Goal: Information Seeking & Learning: Learn about a topic

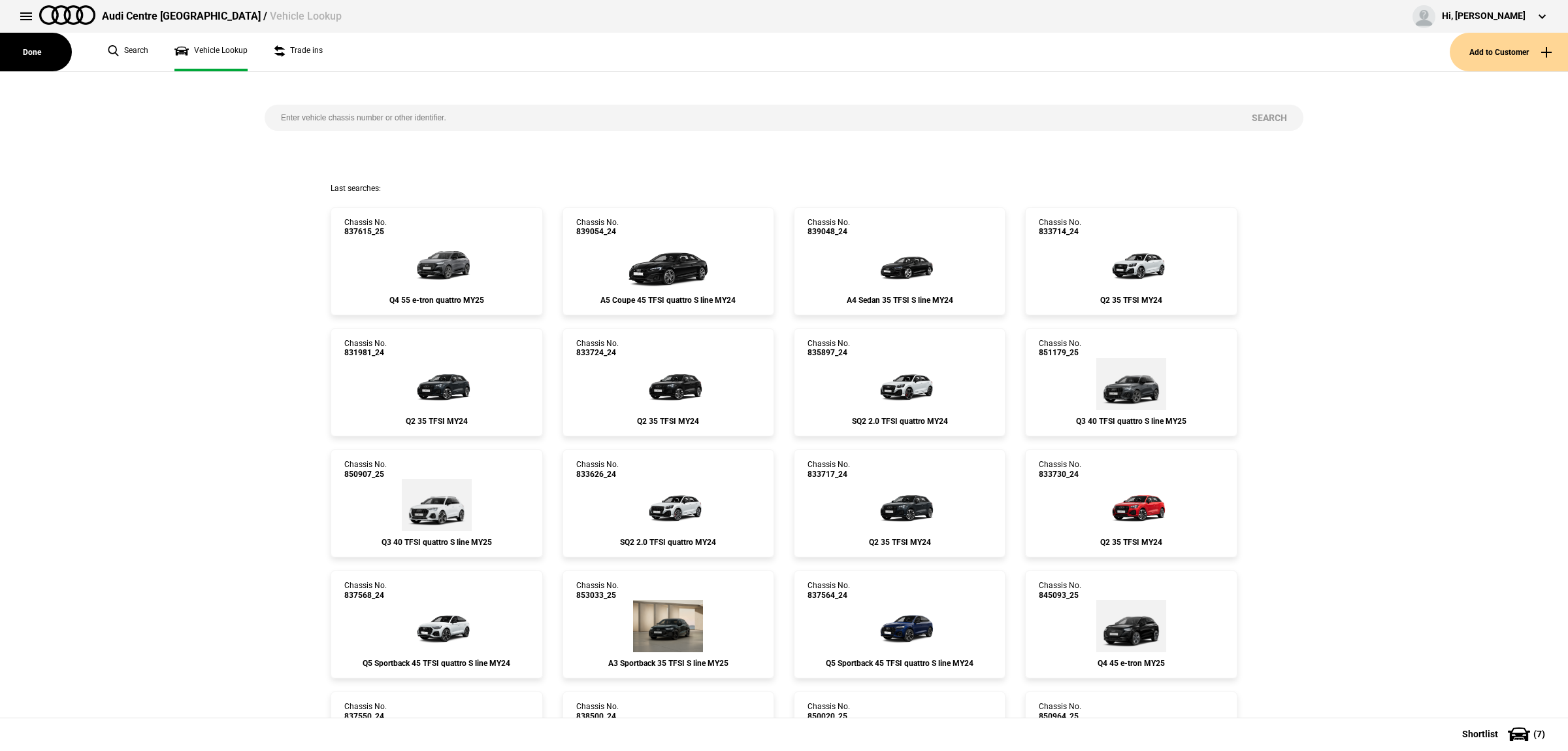
click at [435, 116] on input "search" at bounding box center [751, 117] width 971 height 27
type input "833697"
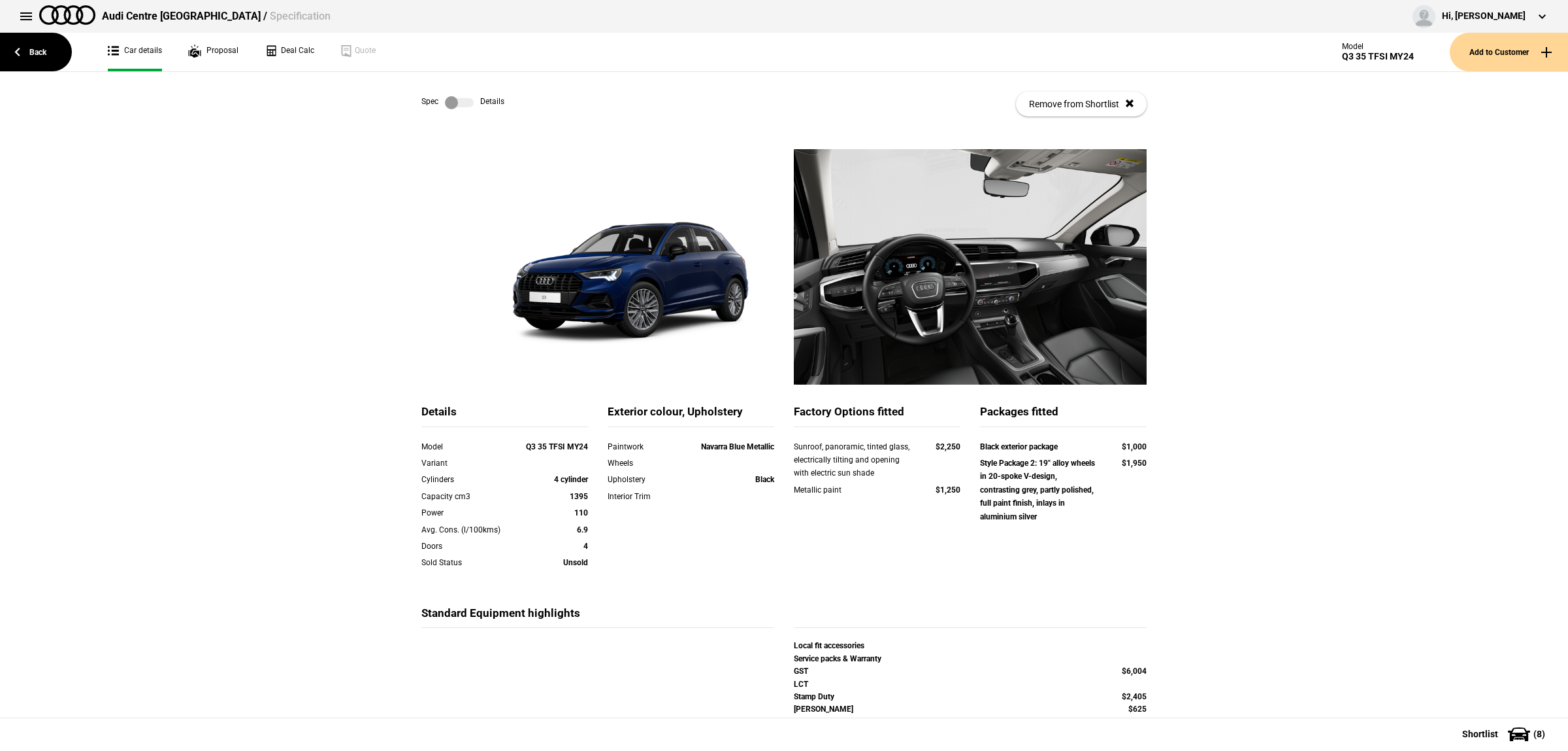
scroll to position [82, 0]
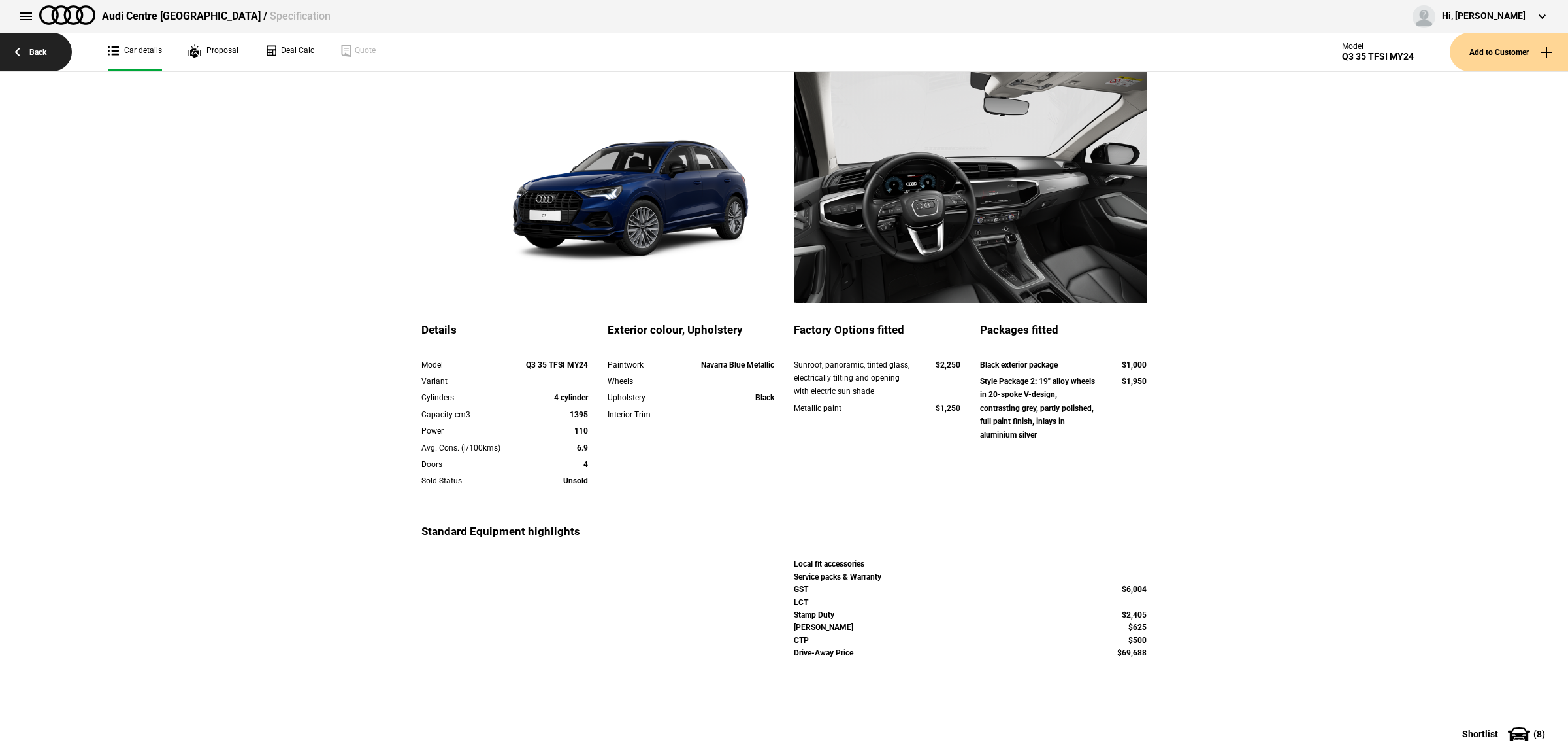
click at [15, 44] on link "Back" at bounding box center [36, 52] width 71 height 39
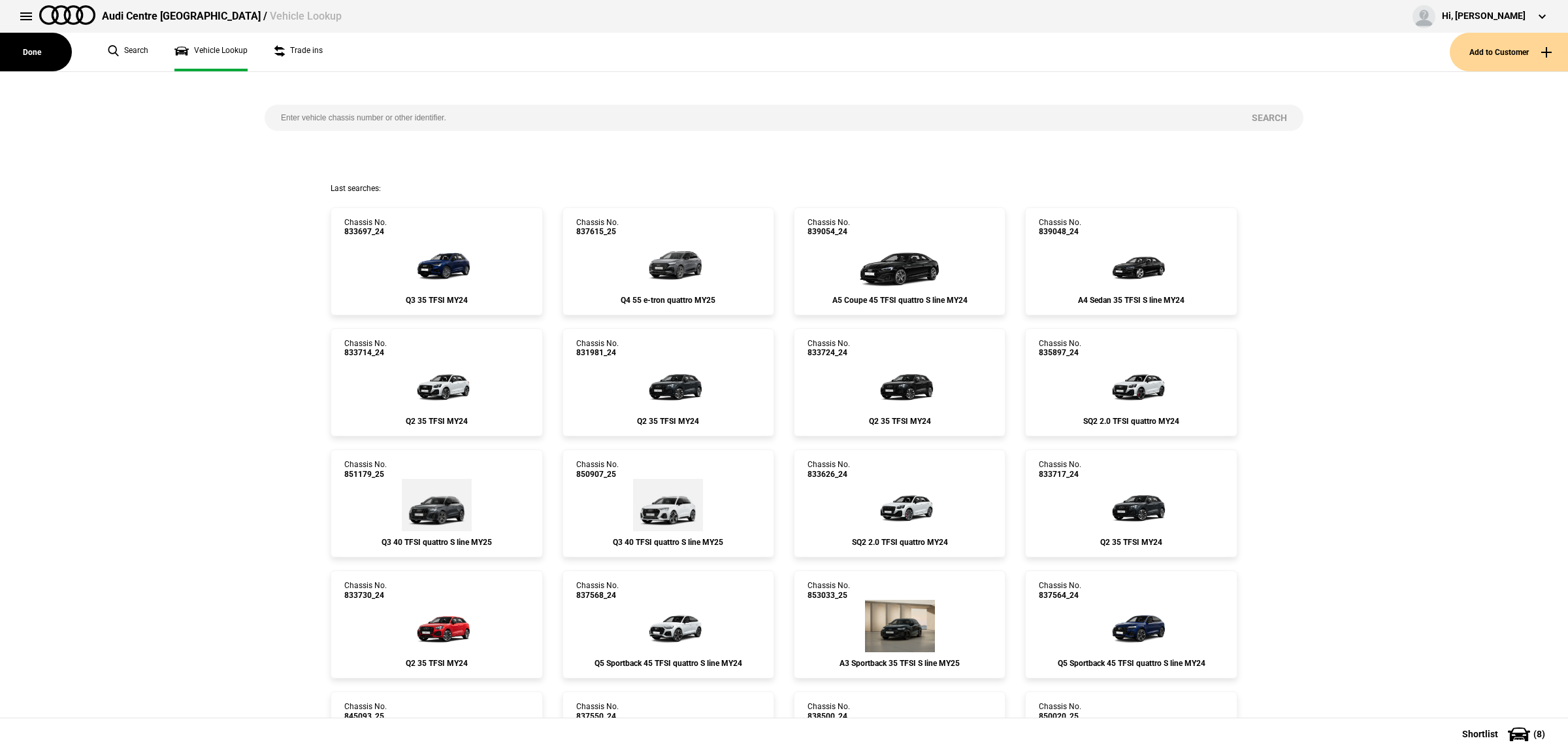
click at [372, 112] on input "search" at bounding box center [751, 117] width 971 height 27
type input "833675"
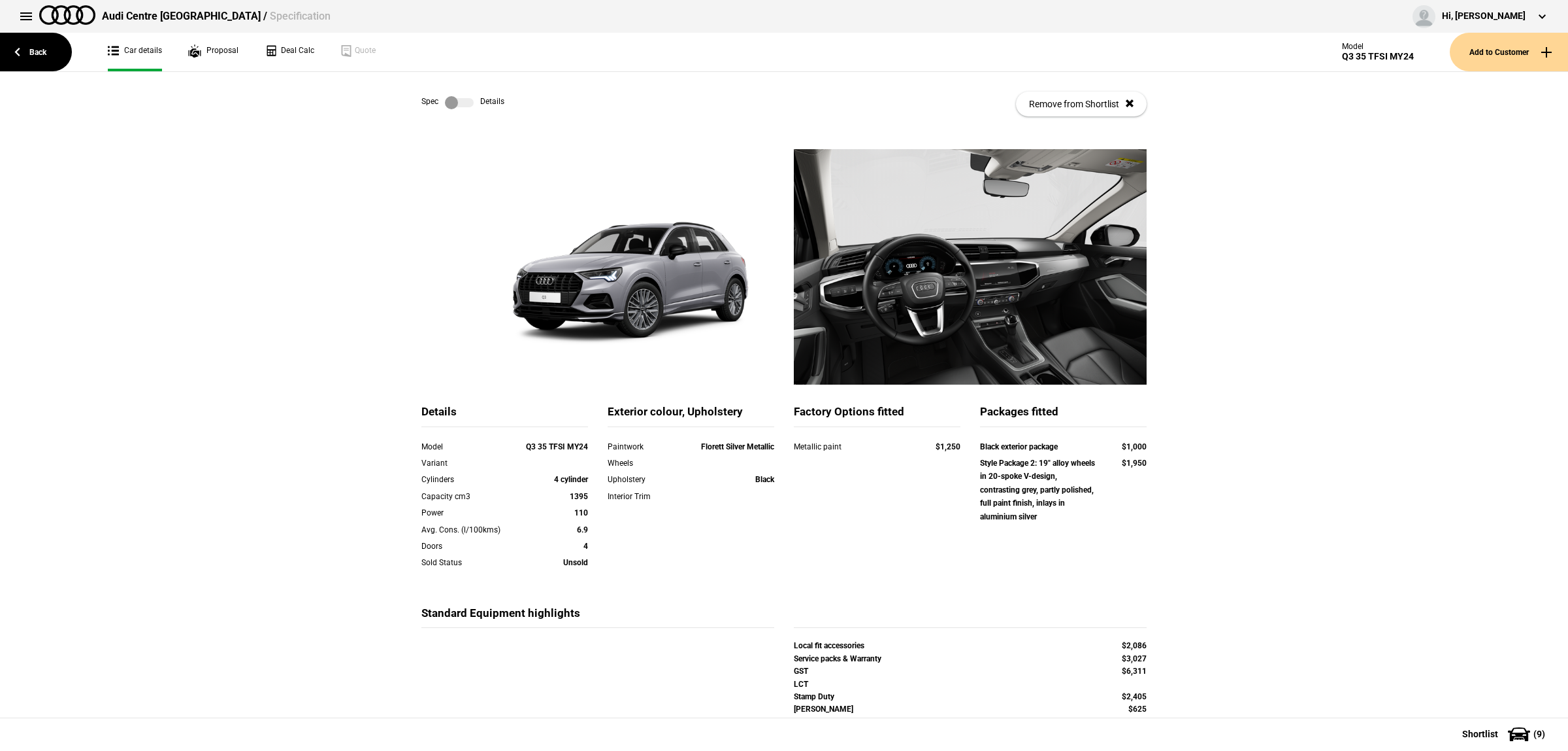
click at [450, 99] on label at bounding box center [459, 103] width 28 height 13
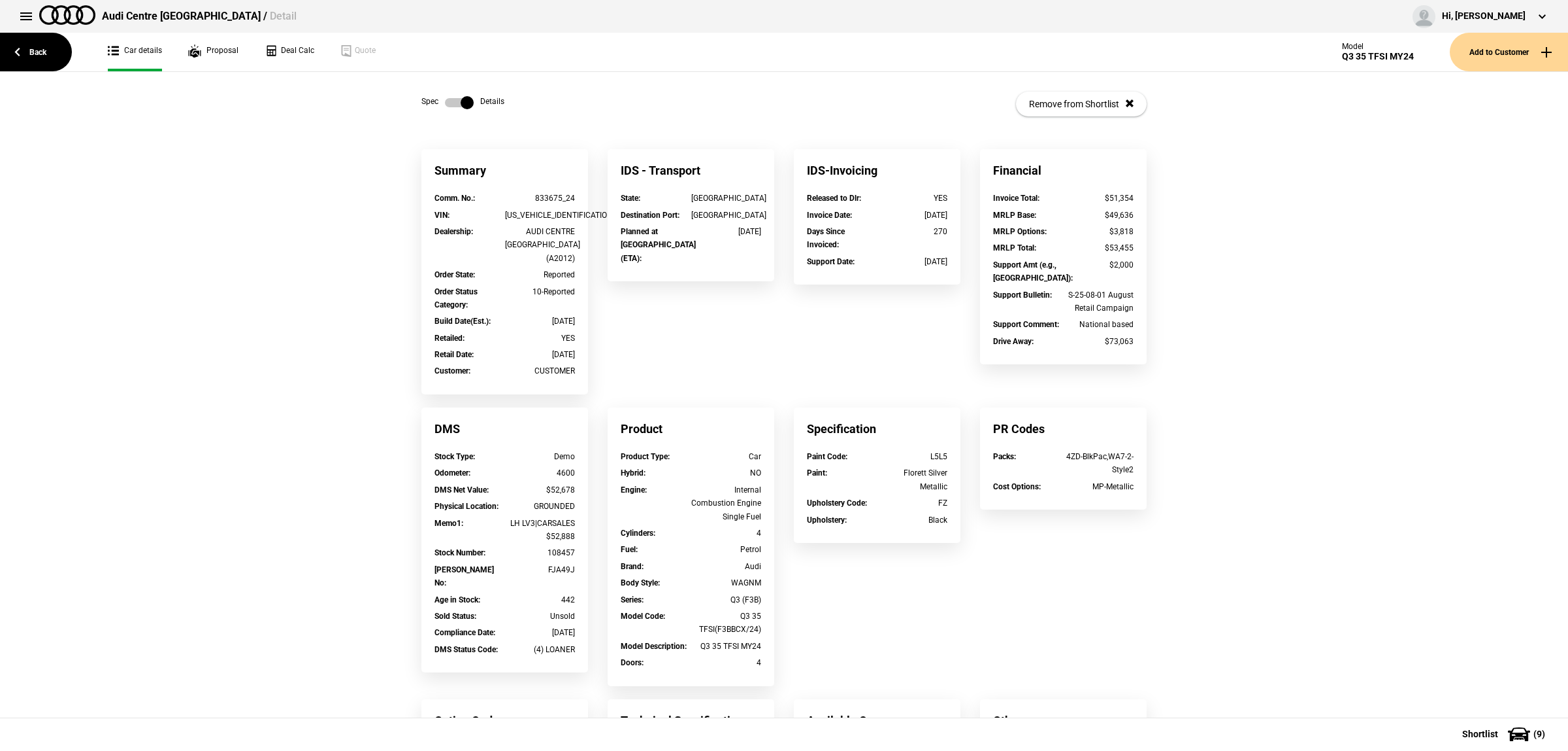
click at [546, 546] on div "108457" at bounding box center [540, 552] width 71 height 13
copy div "108457"
click at [1135, 570] on div "Summary Comm. No. : 833675_24 VIN : WAUZZZF33R1108457 Dealership : AUDI CENTRE …" at bounding box center [784, 530] width 745 height 761
click at [25, 17] on button at bounding box center [26, 17] width 27 height 27
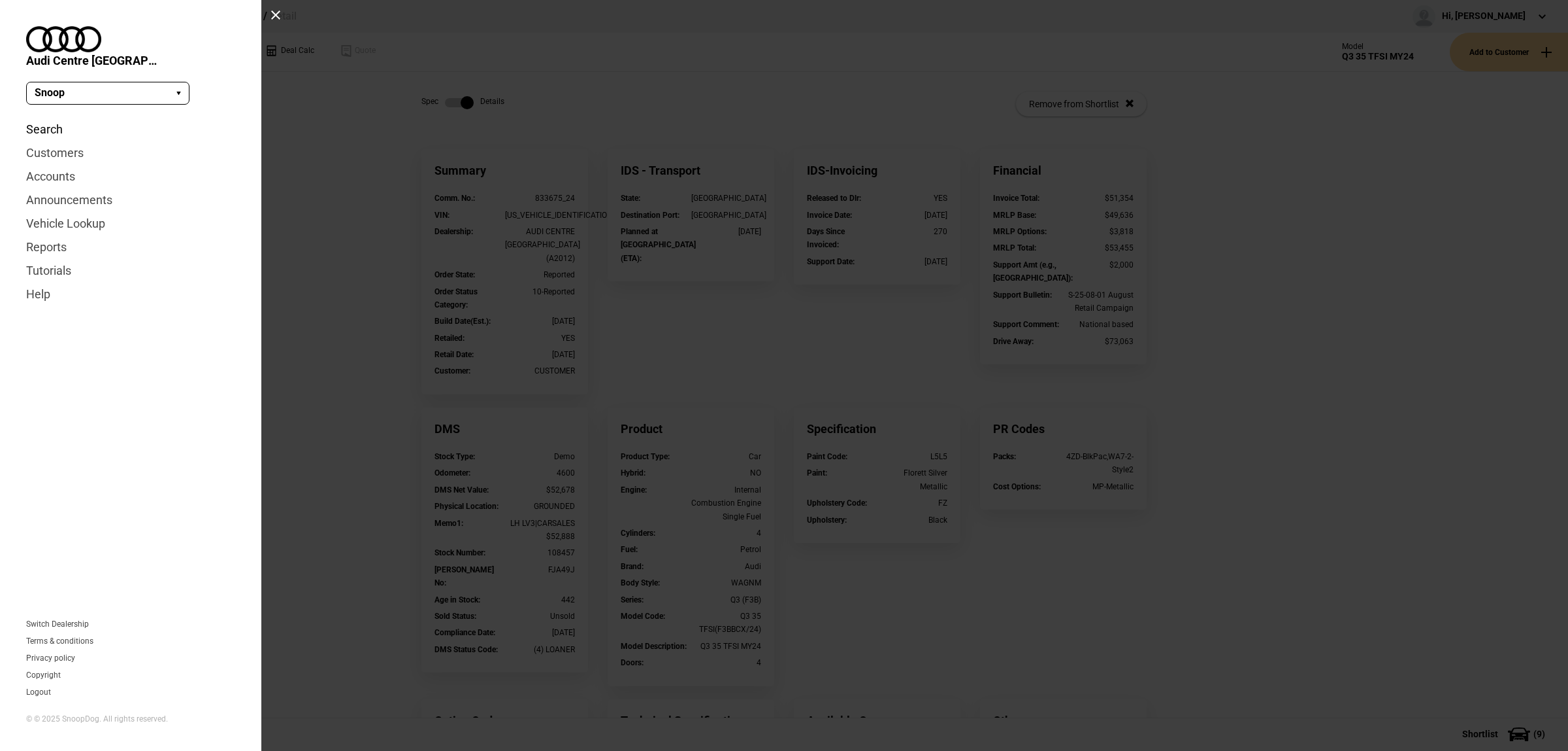
click at [44, 117] on link "Search" at bounding box center [131, 129] width 209 height 24
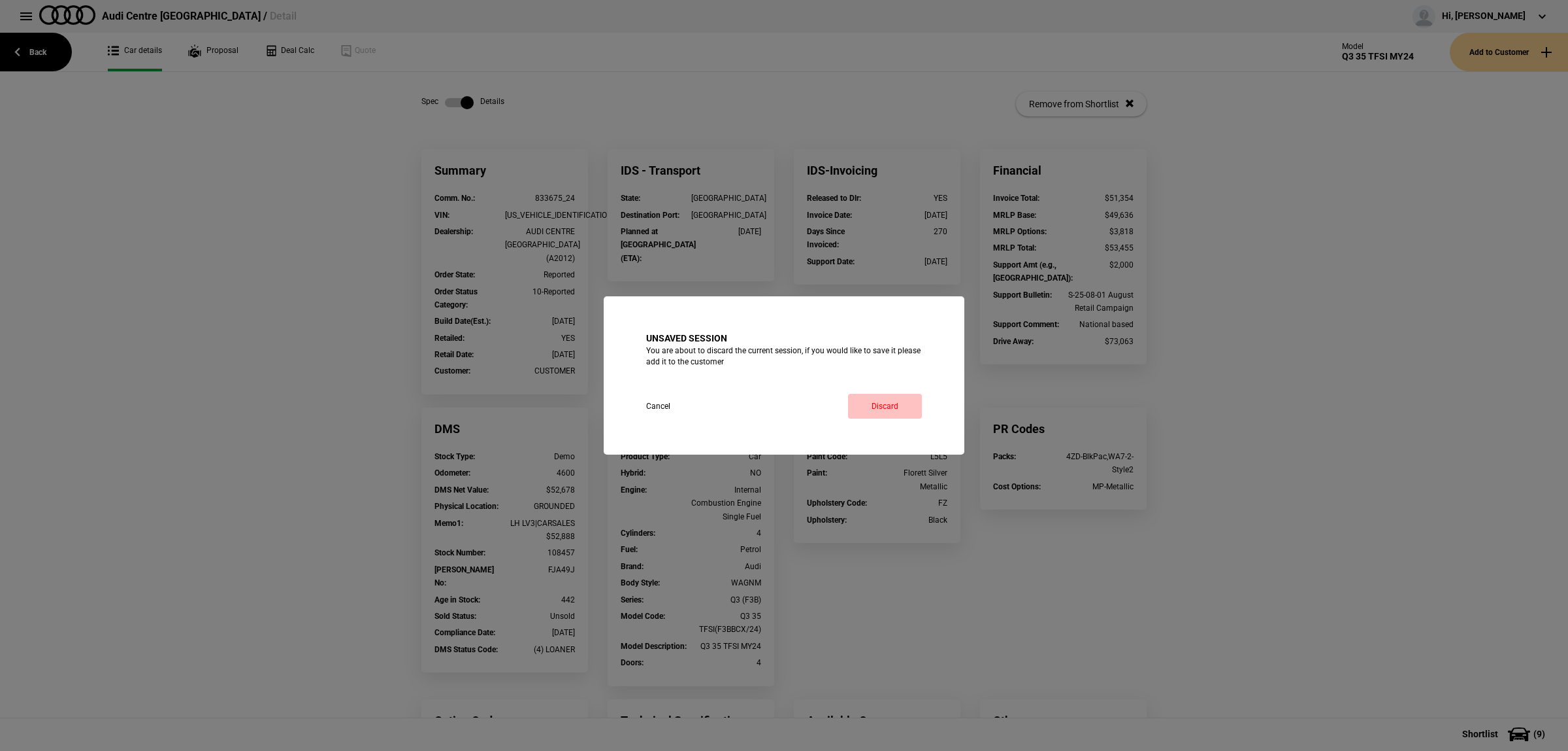
click at [887, 403] on link "Discard" at bounding box center [885, 405] width 74 height 25
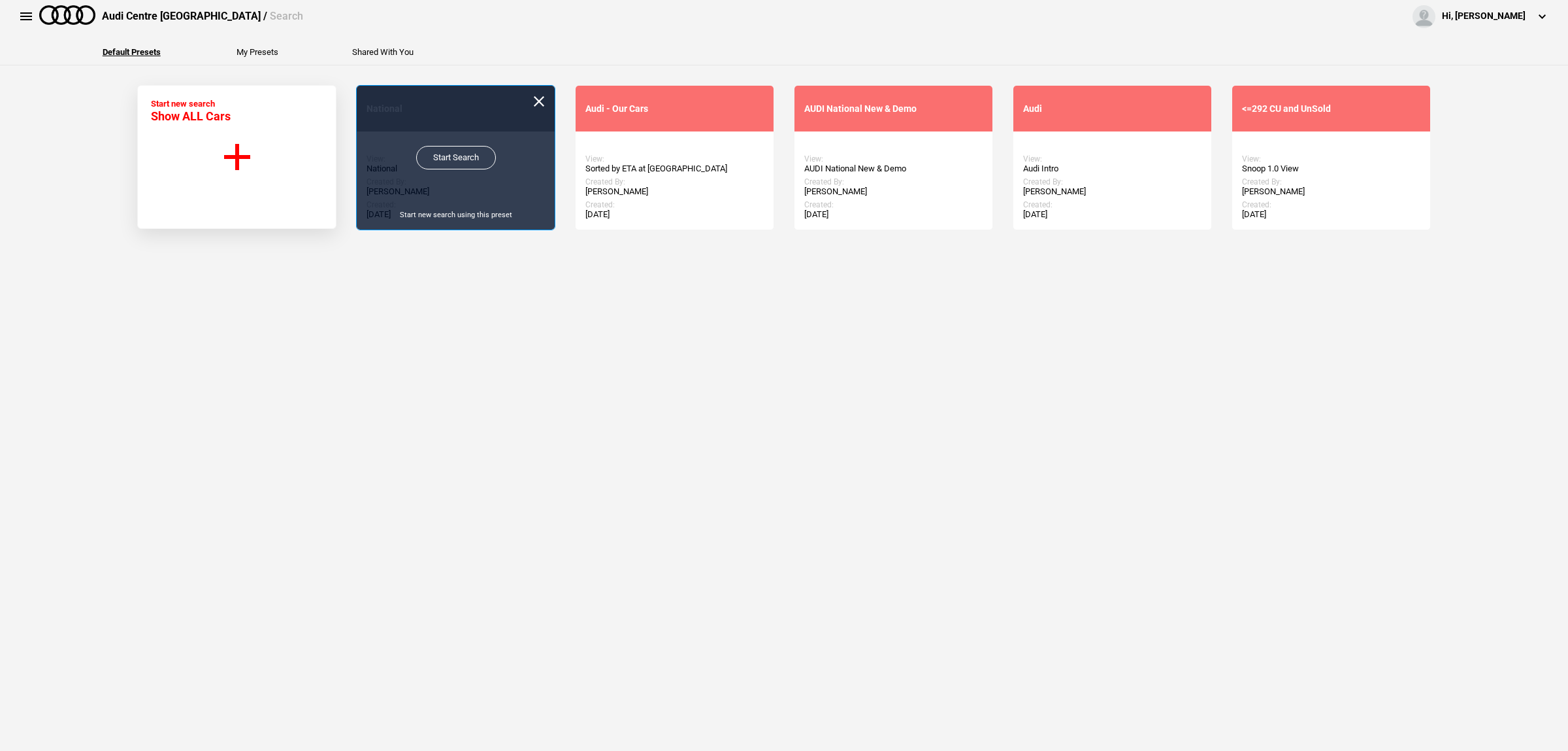
click at [439, 165] on link "Start Search" at bounding box center [455, 158] width 80 height 24
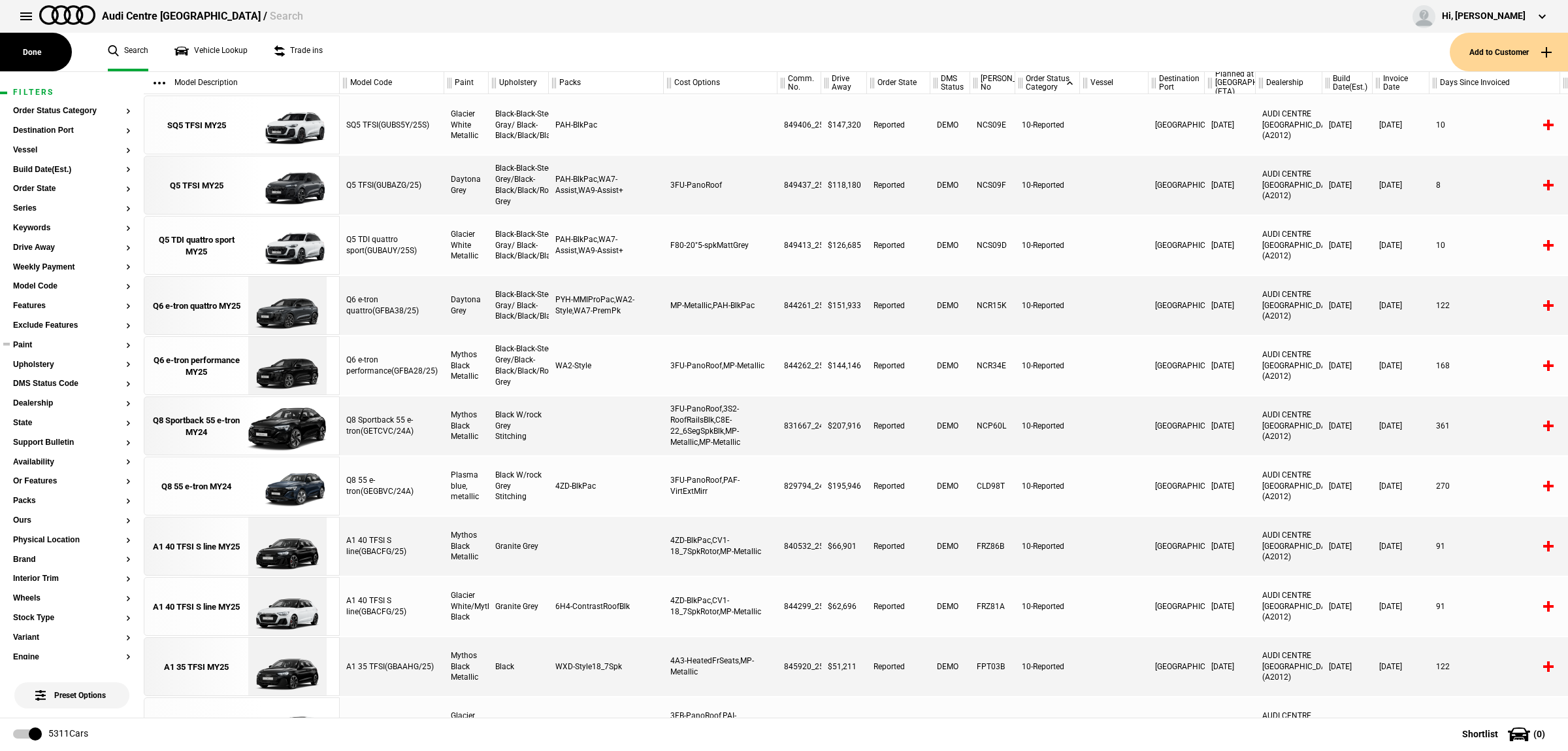
click at [38, 348] on button "Paint" at bounding box center [71, 345] width 117 height 9
type input "Q6"
click at [295, 296] on span at bounding box center [298, 297] width 27 height 16
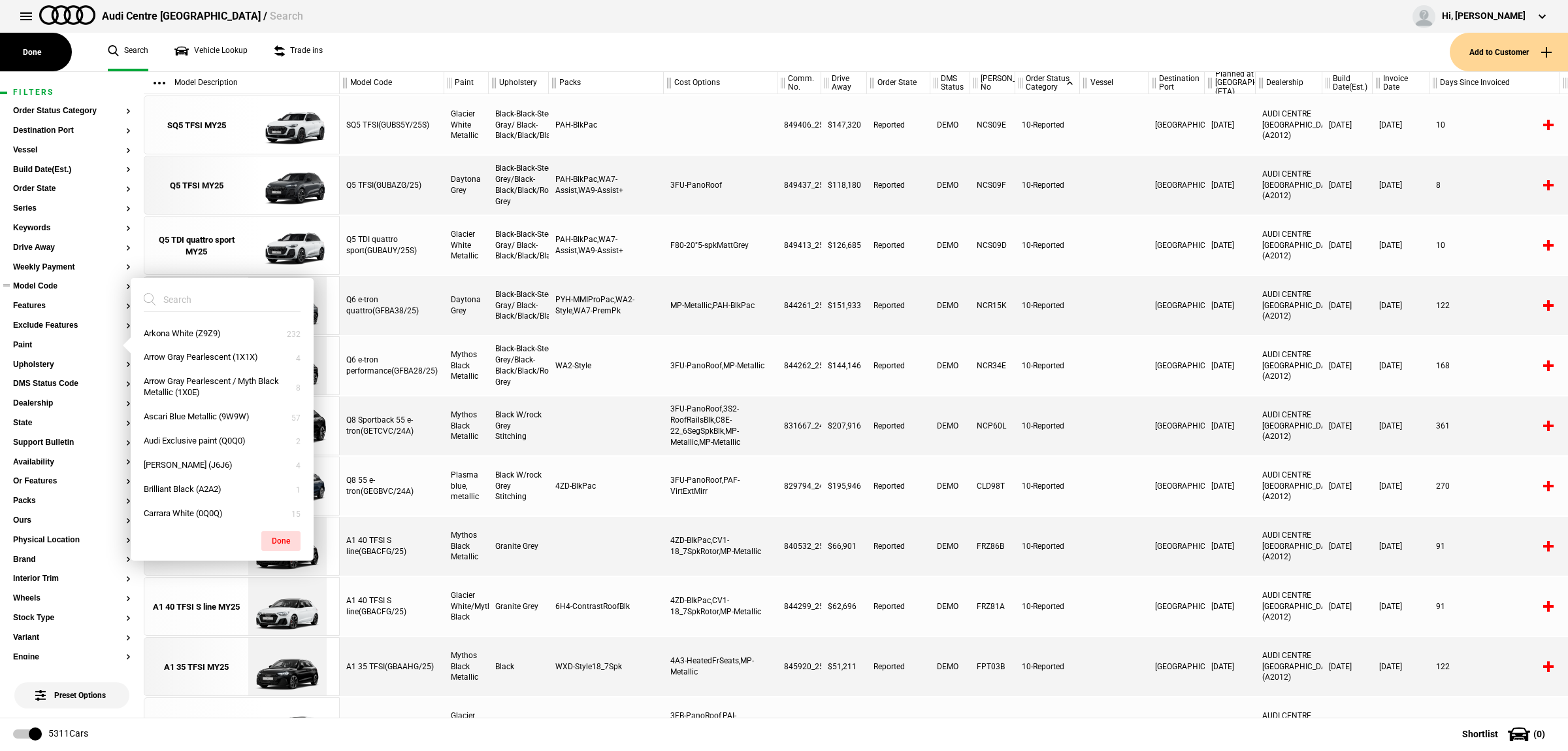
click at [47, 285] on button "Model Code" at bounding box center [71, 286] width 117 height 9
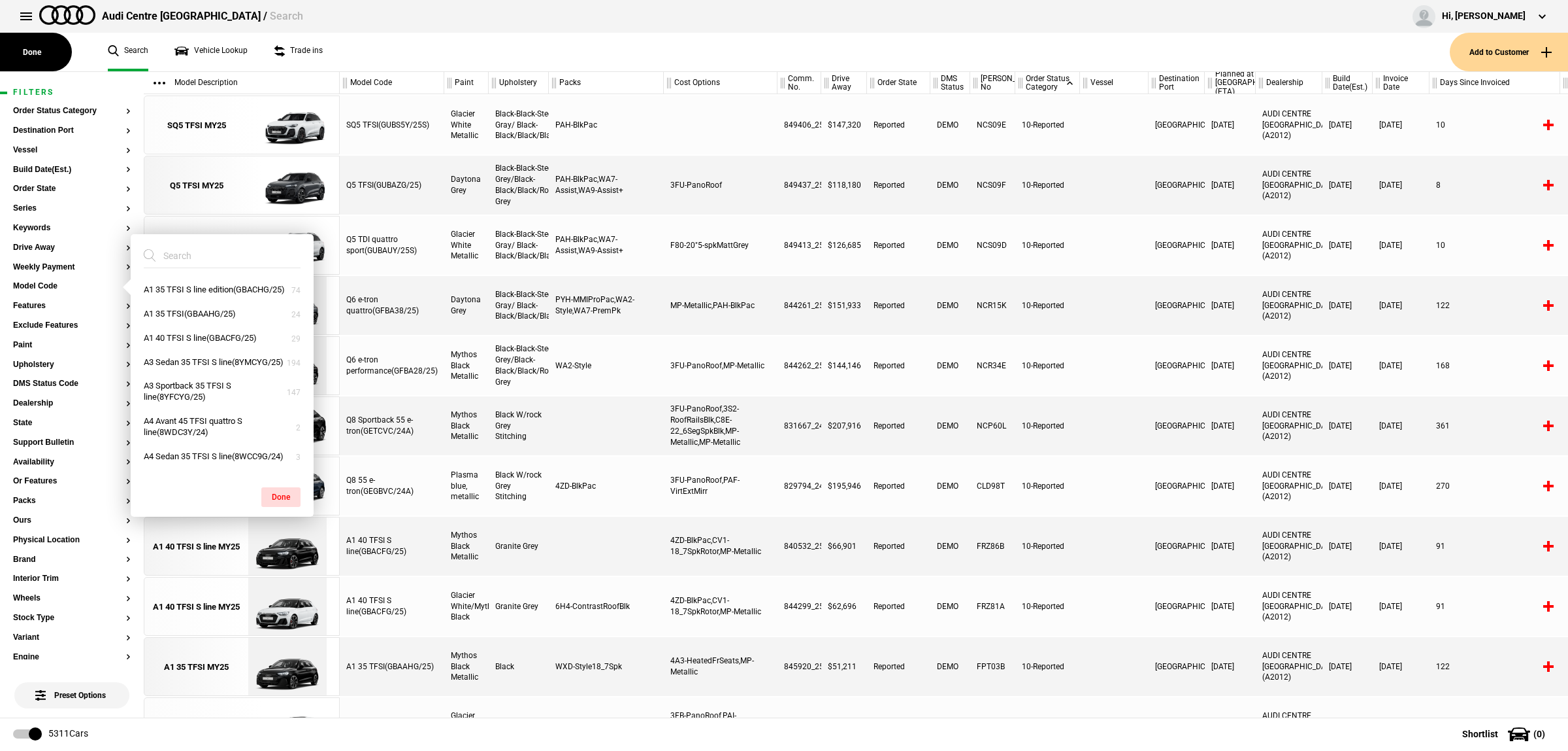
click at [214, 255] on input "search" at bounding box center [214, 256] width 141 height 24
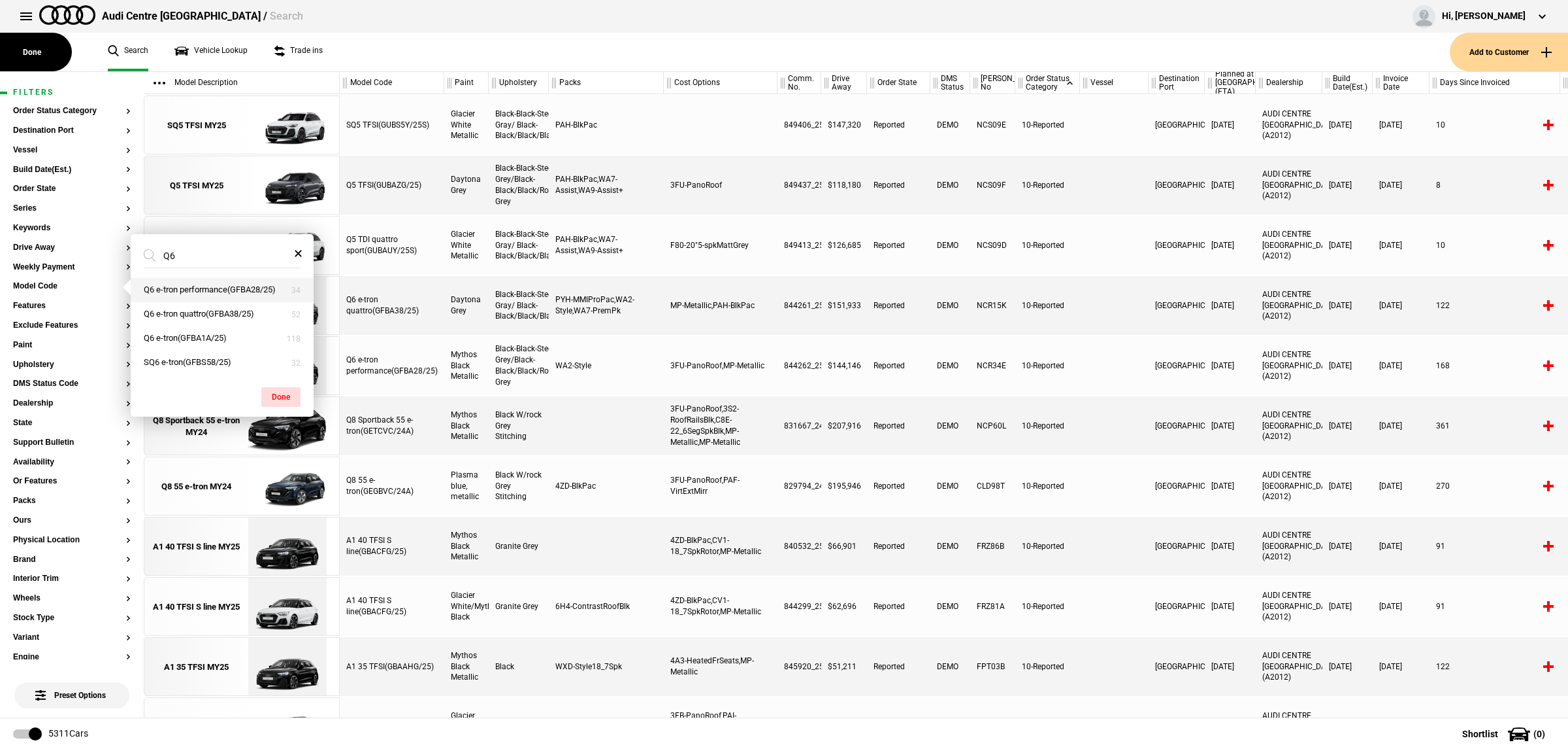
type input "Q6"
click at [217, 297] on button "Q6 e-tron performance(GFBA28/25)" at bounding box center [223, 290] width 183 height 24
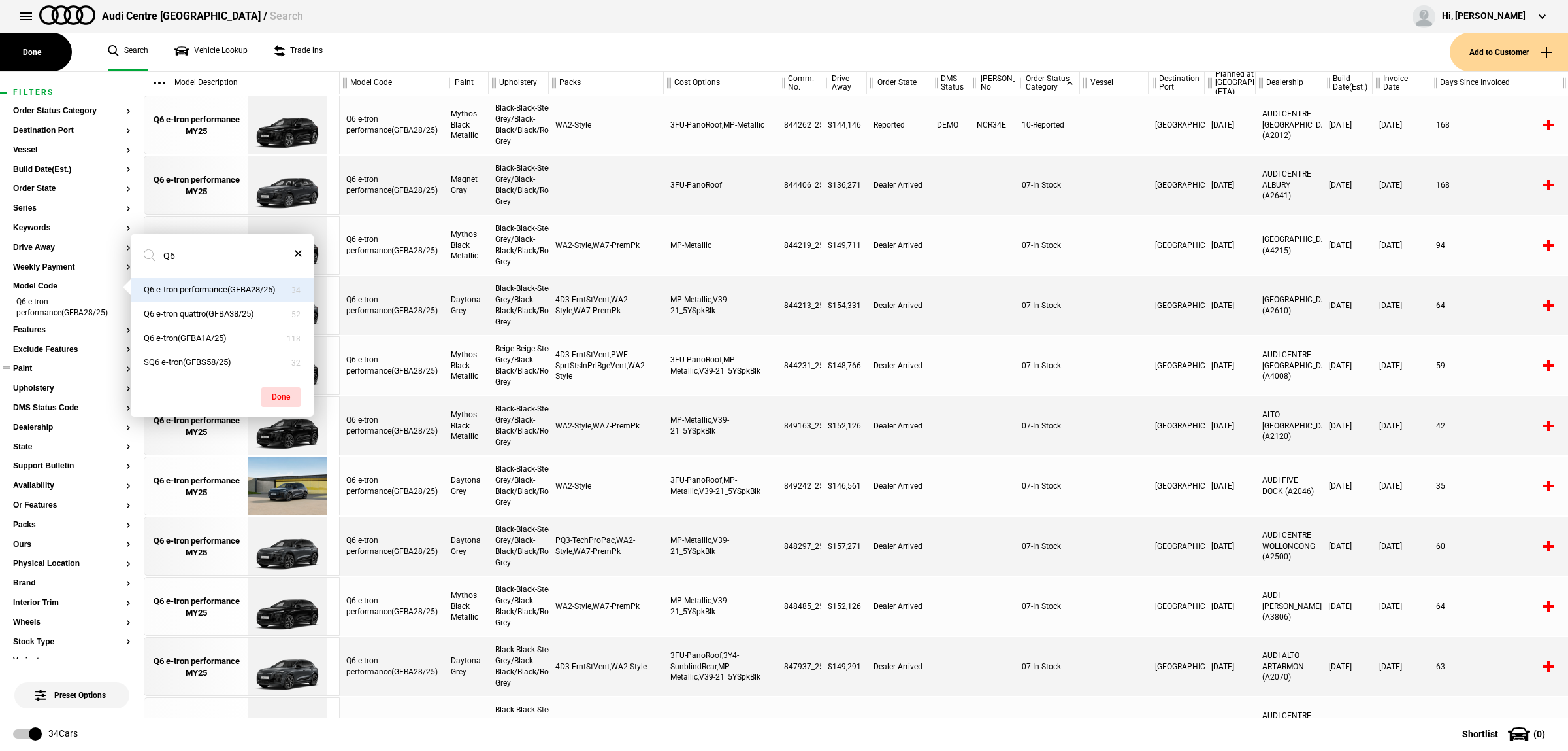
click at [46, 373] on section "Paint" at bounding box center [71, 373] width 117 height 19
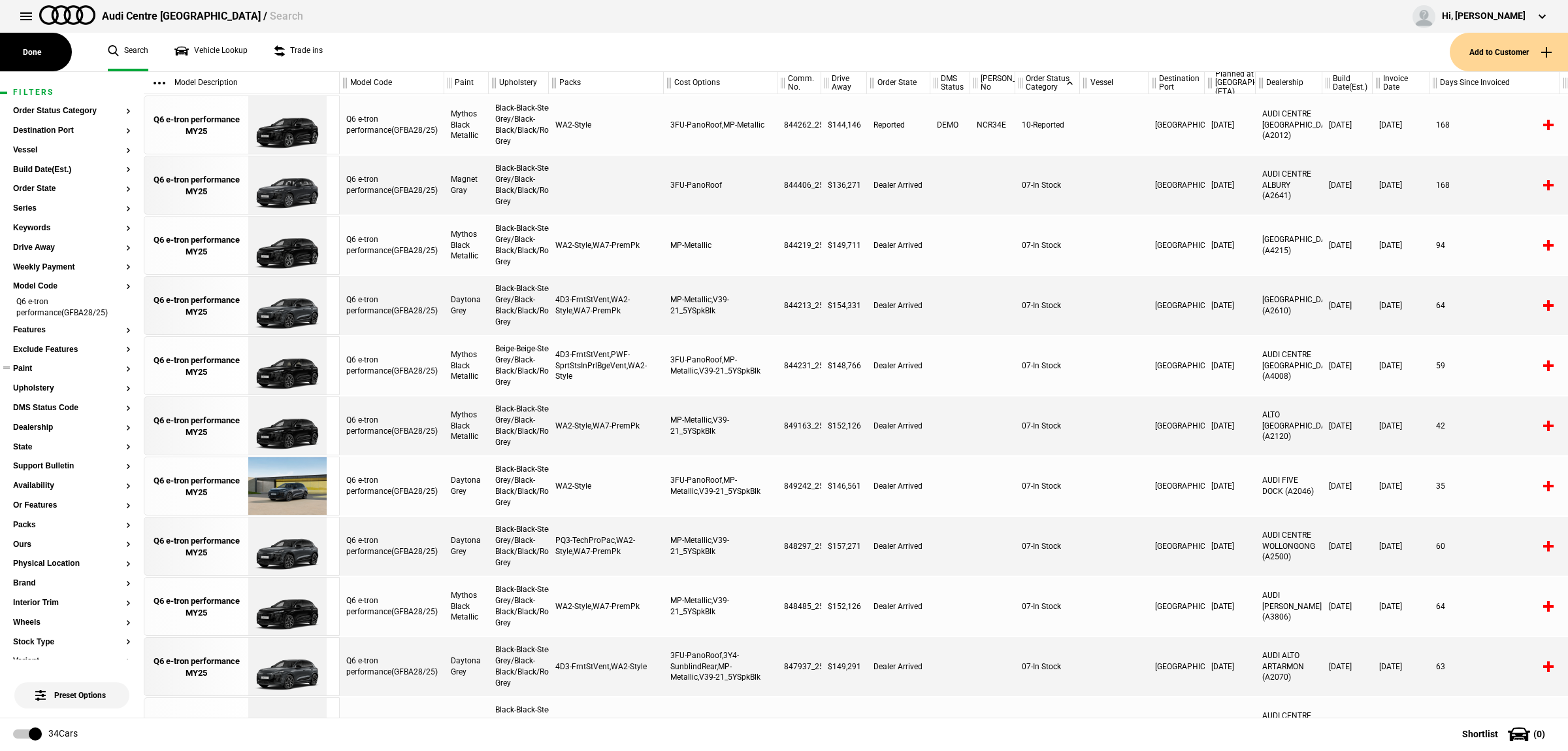
click at [36, 379] on ul at bounding box center [71, 381] width 117 height 6
click at [33, 370] on button "Paint" at bounding box center [71, 369] width 117 height 9
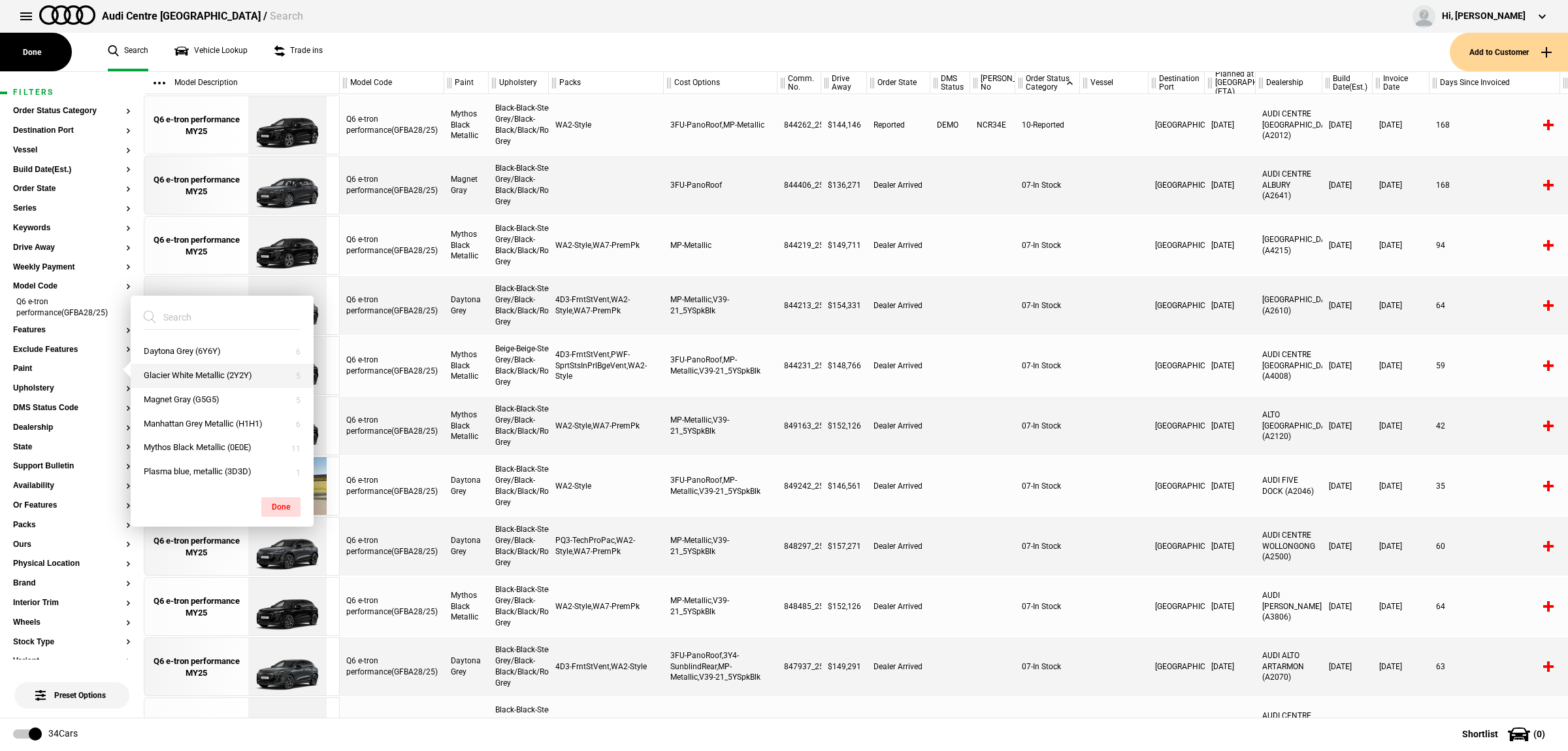
click at [215, 370] on button "Glacier White Metallic (2Y2Y)" at bounding box center [223, 375] width 183 height 24
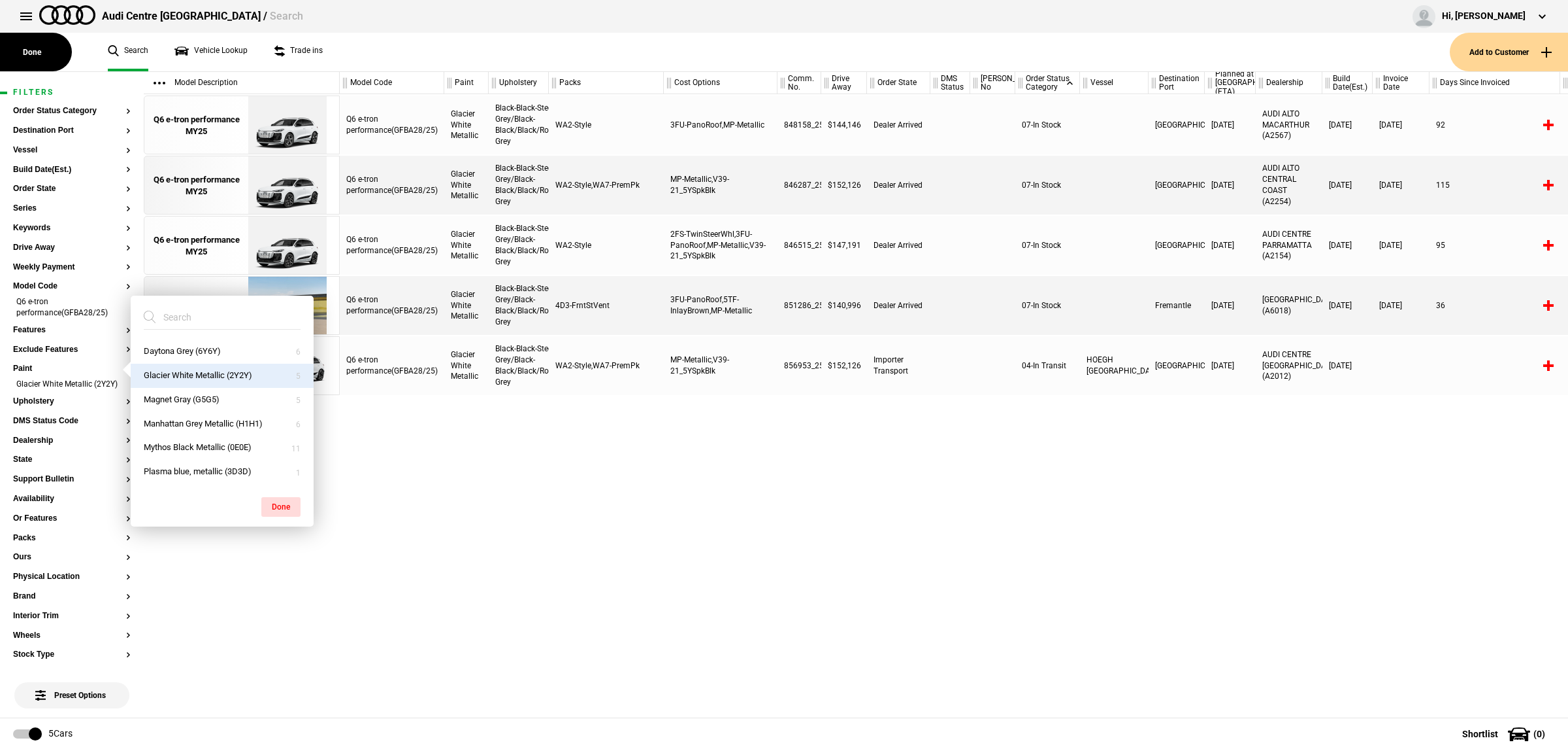
click at [955, 462] on div "Q6 e-tron performance(GFBA28/25) Glacier White Metallic Black-Black-Steel Grey/…" at bounding box center [954, 406] width 1228 height 624
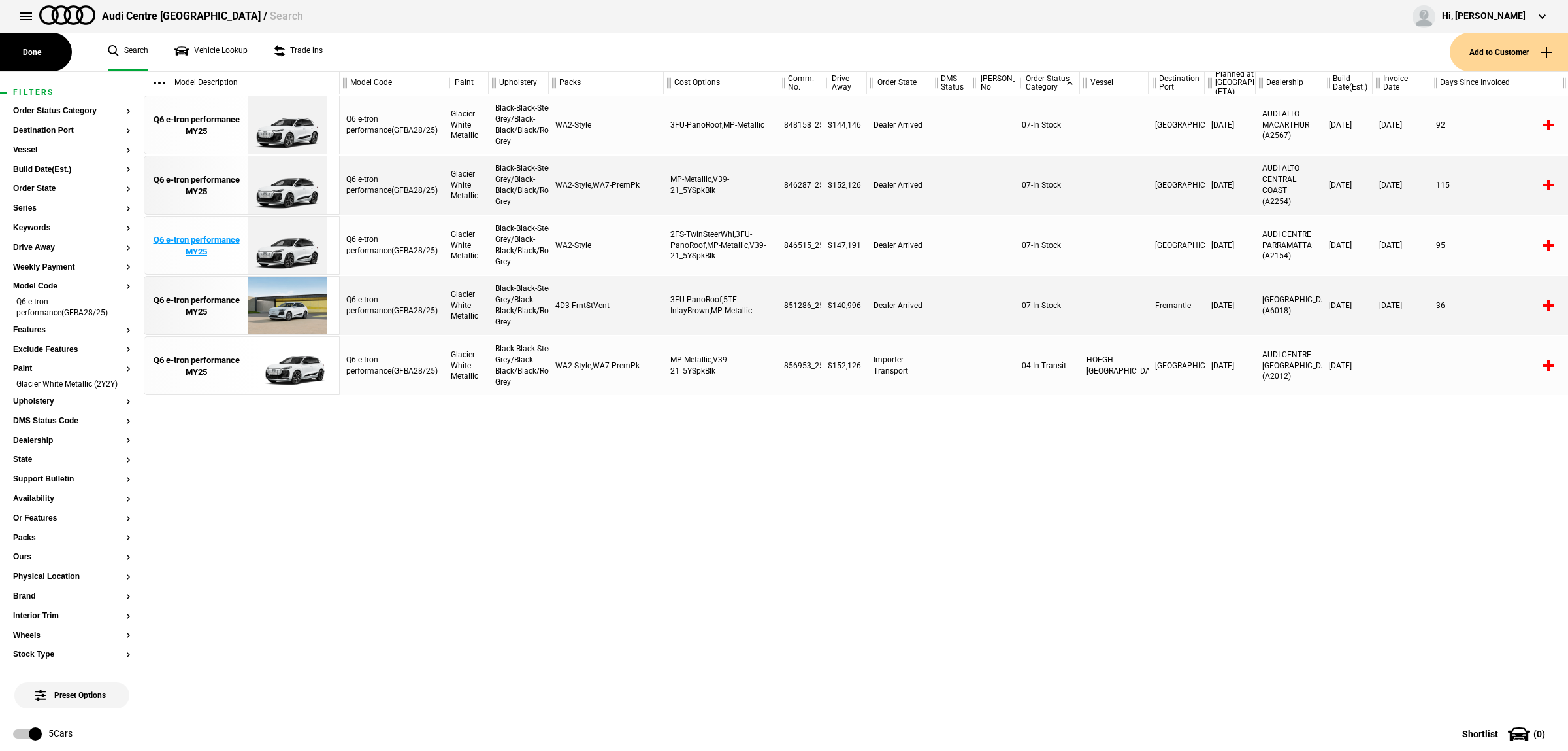
click at [245, 248] on img at bounding box center [287, 246] width 91 height 59
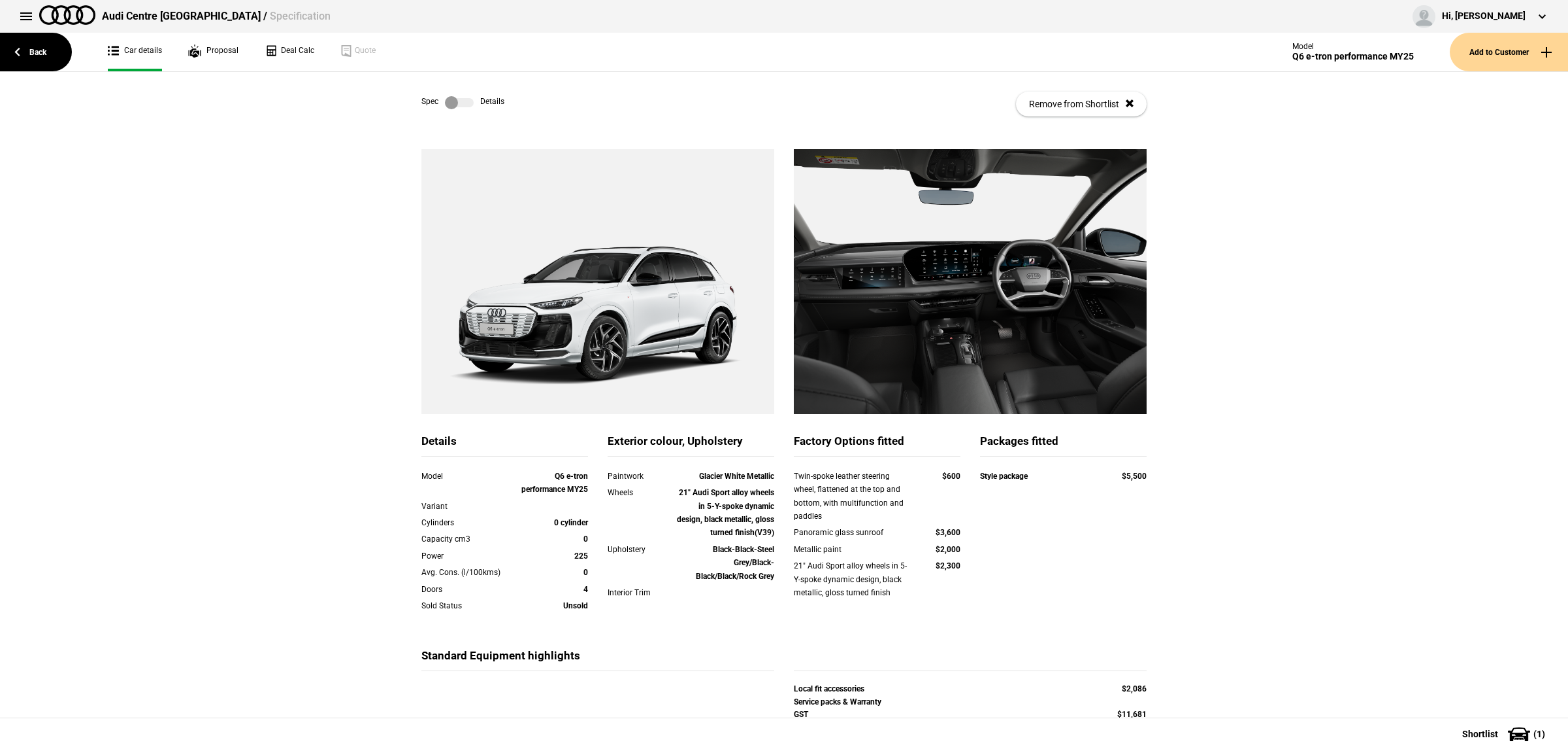
click at [452, 94] on div "Spec Details Remove from Shortlist" at bounding box center [784, 104] width 725 height 64
click at [448, 82] on div "Spec Details Remove from Shortlist" at bounding box center [784, 104] width 725 height 64
click at [455, 99] on label at bounding box center [459, 103] width 28 height 13
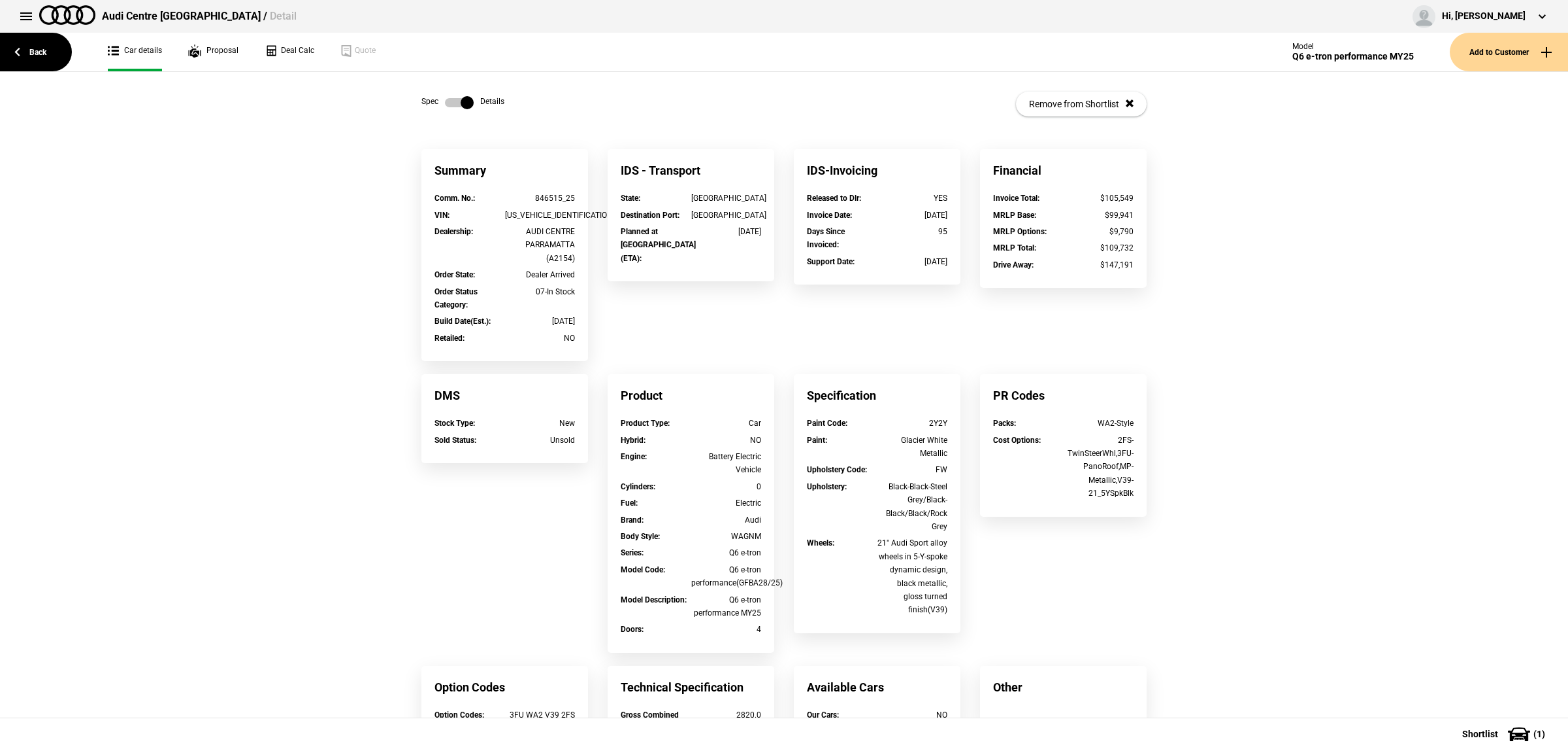
click at [555, 215] on div "[US_VEHICLE_IDENTIFICATION_NUMBER]" at bounding box center [540, 215] width 71 height 13
copy div "[US_VEHICLE_IDENTIFICATION_NUMBER]"
click at [449, 105] on label at bounding box center [459, 103] width 28 height 13
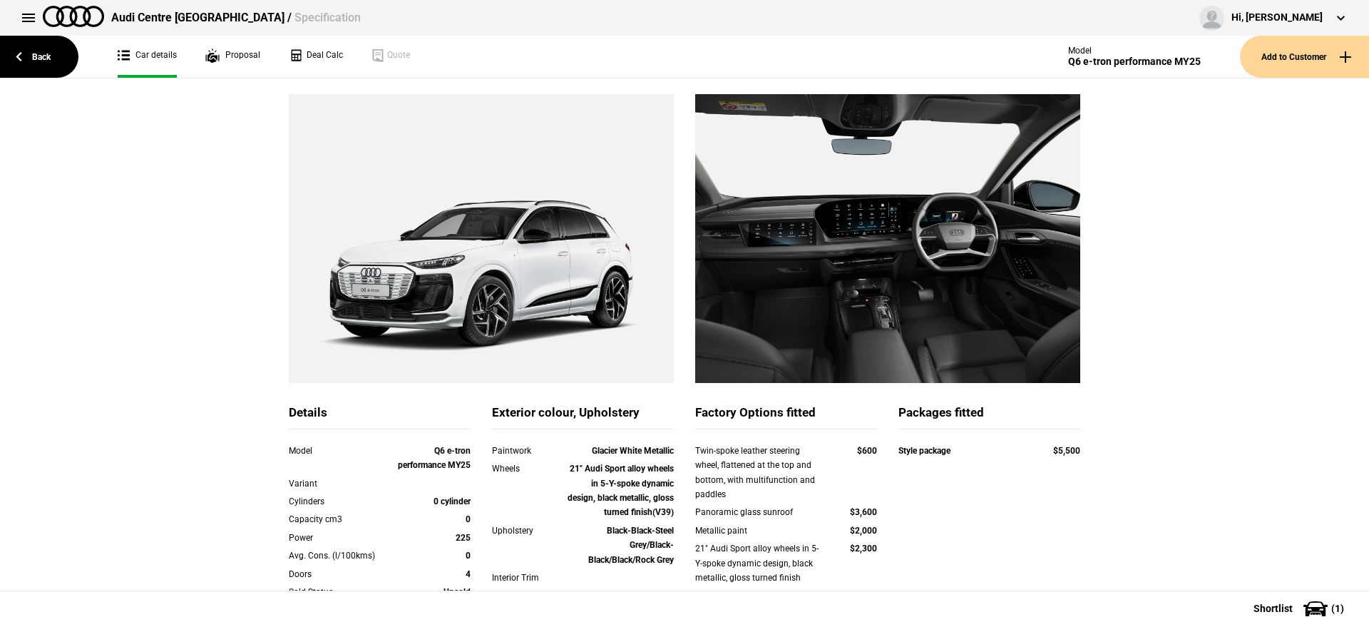
scroll to position [178, 0]
